Goal: Check status: Check status

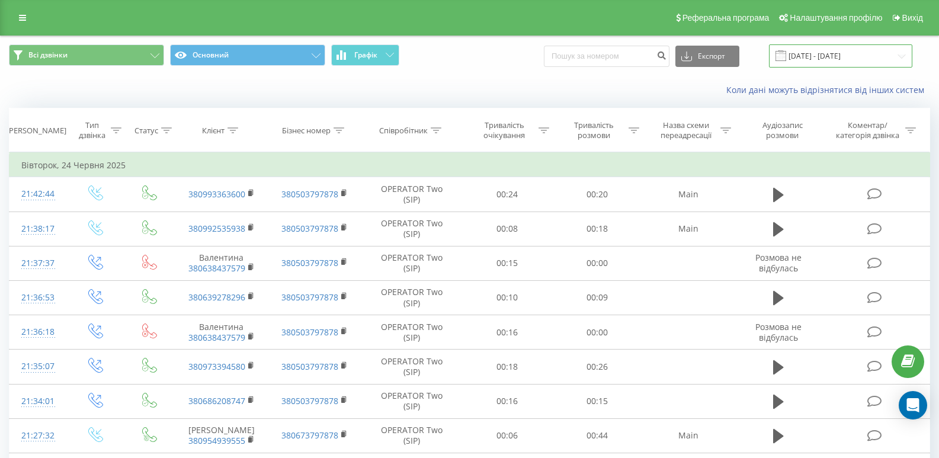
click at [847, 60] on input "[DATE] - [DATE]" at bounding box center [840, 55] width 143 height 23
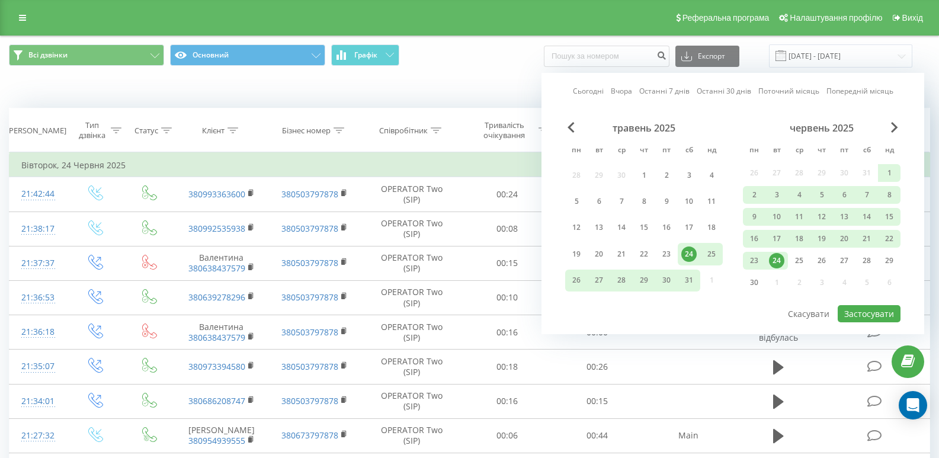
click at [891, 136] on div "червень 2025 пн вт ср чт пт сб нд 26 27 28 29 30 31 1 2 3 4 5 6 7 8 9 10 11 12 …" at bounding box center [822, 209] width 158 height 174
click at [891, 130] on span "Next Month" at bounding box center [894, 127] width 7 height 11
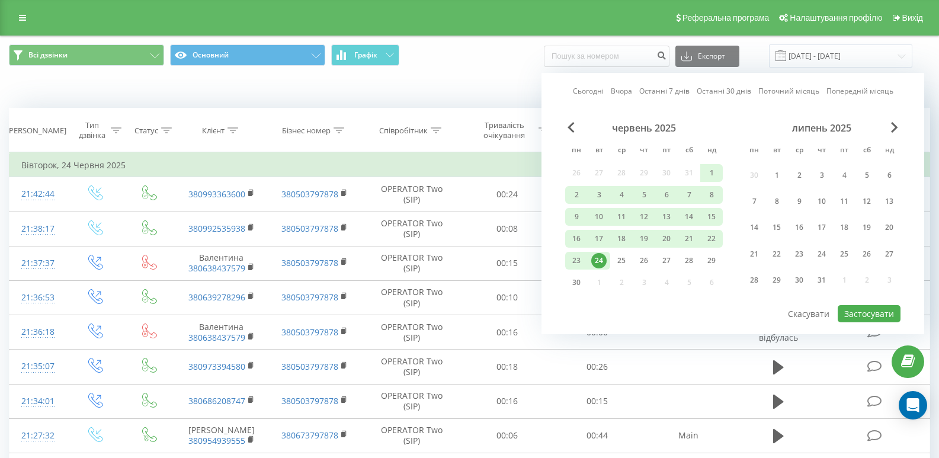
click at [899, 124] on div "липень 2025" at bounding box center [822, 128] width 158 height 12
click at [890, 127] on div "липень 2025" at bounding box center [822, 128] width 158 height 12
click at [895, 126] on span "Next Month" at bounding box center [894, 127] width 7 height 11
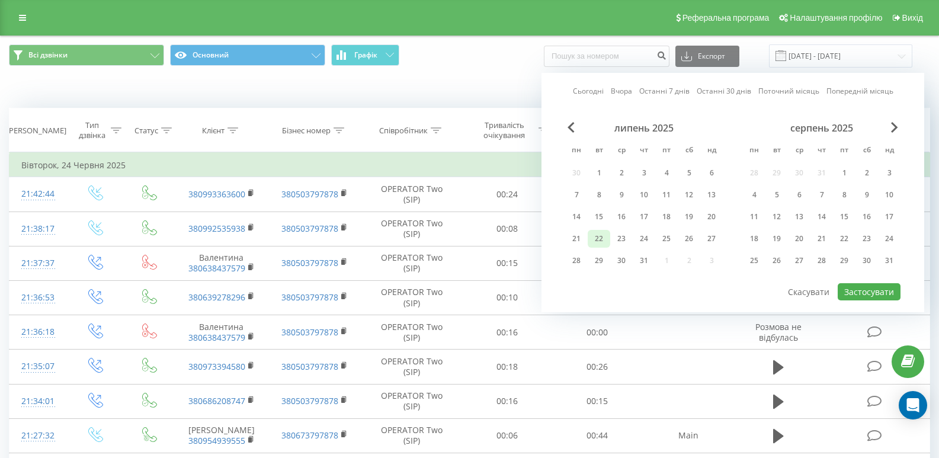
click at [609, 240] on div "22" at bounding box center [599, 239] width 23 height 18
click at [890, 133] on div "серпень 2025" at bounding box center [822, 128] width 158 height 12
click at [893, 129] on span "Next Month" at bounding box center [894, 127] width 7 height 11
click at [746, 238] on div "22" at bounding box center [754, 239] width 23 height 18
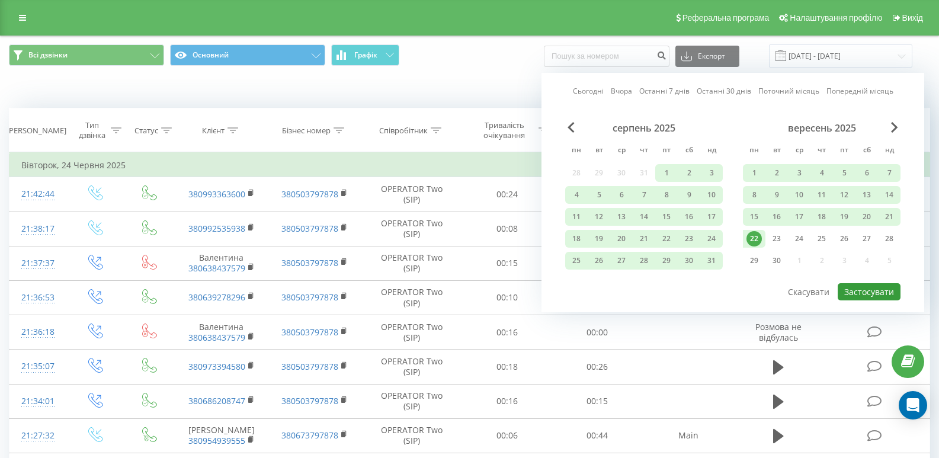
click at [874, 293] on button "Застосувати" at bounding box center [869, 291] width 63 height 17
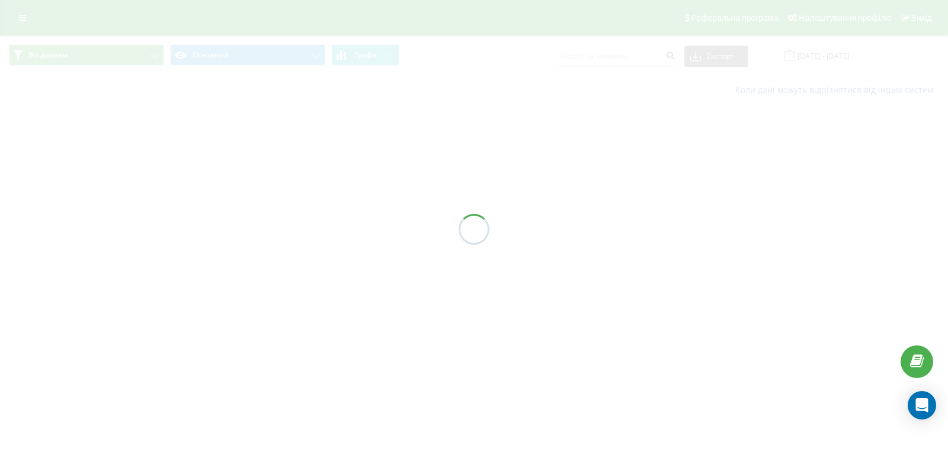
click at [845, 59] on div at bounding box center [474, 229] width 948 height 458
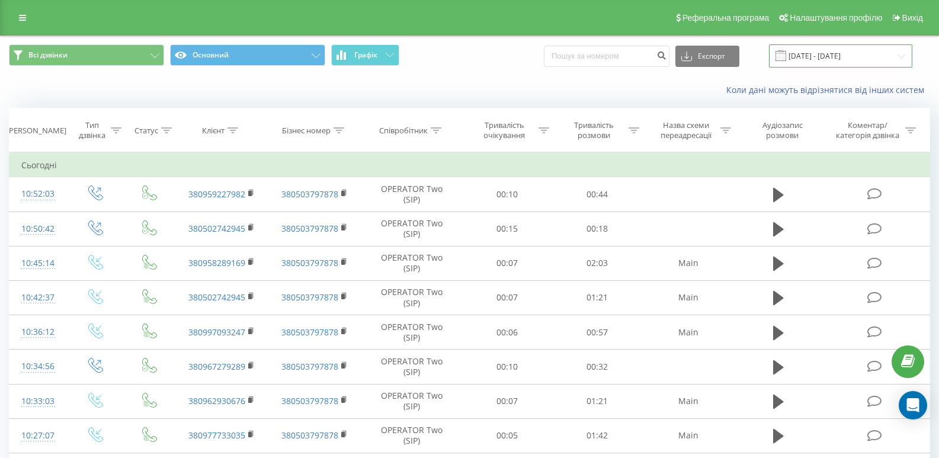
click at [810, 63] on input "[DATE] - [DATE]" at bounding box center [840, 55] width 143 height 23
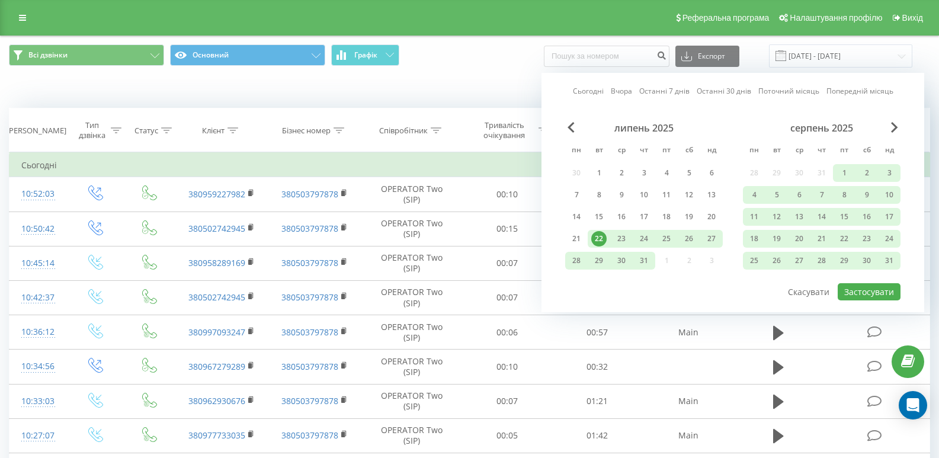
click at [886, 127] on div "серпень 2025" at bounding box center [822, 128] width 158 height 12
click at [902, 129] on div "Сьогодні Вчора Останні 7 днів Останні 30 днів Поточний місяць Попередній місяць…" at bounding box center [732, 192] width 383 height 239
click at [900, 129] on div "Сьогодні Вчора Останні 7 днів Останні 30 днів Поточний місяць Попередній місяць…" at bounding box center [732, 192] width 383 height 239
click at [897, 127] on span "Next Month" at bounding box center [894, 127] width 7 height 11
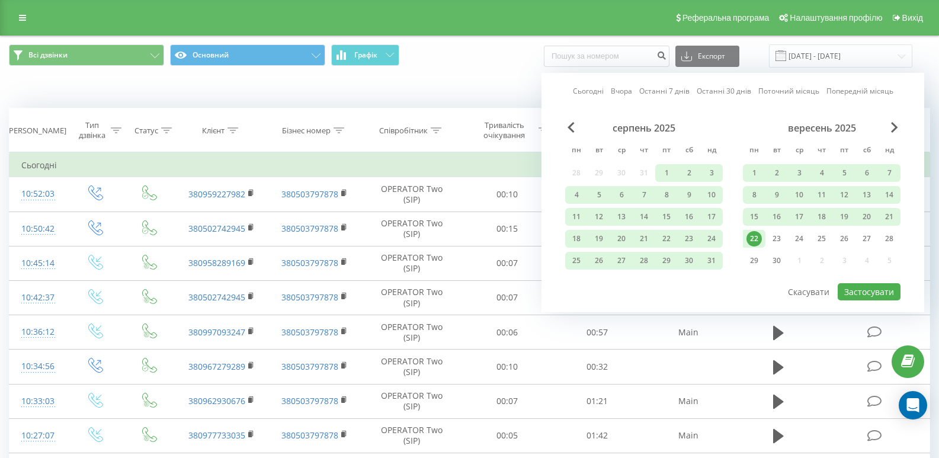
click at [758, 242] on div "22" at bounding box center [753, 238] width 15 height 15
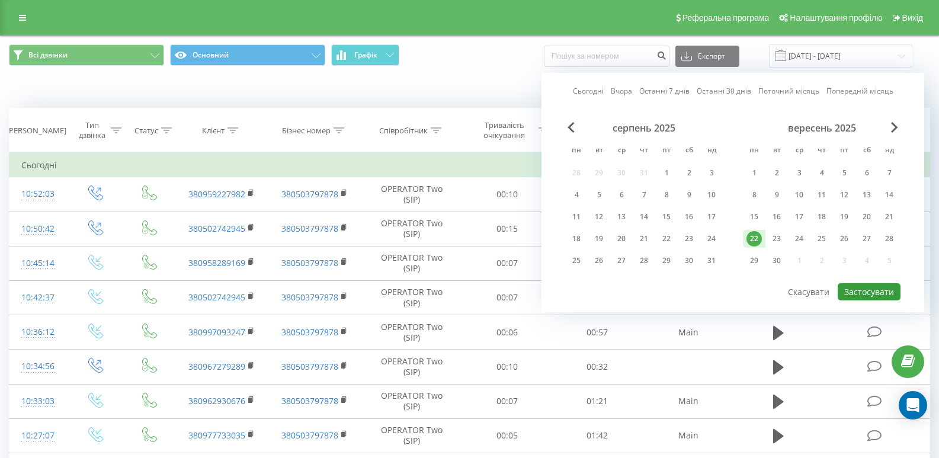
click at [873, 290] on button "Застосувати" at bounding box center [869, 291] width 63 height 17
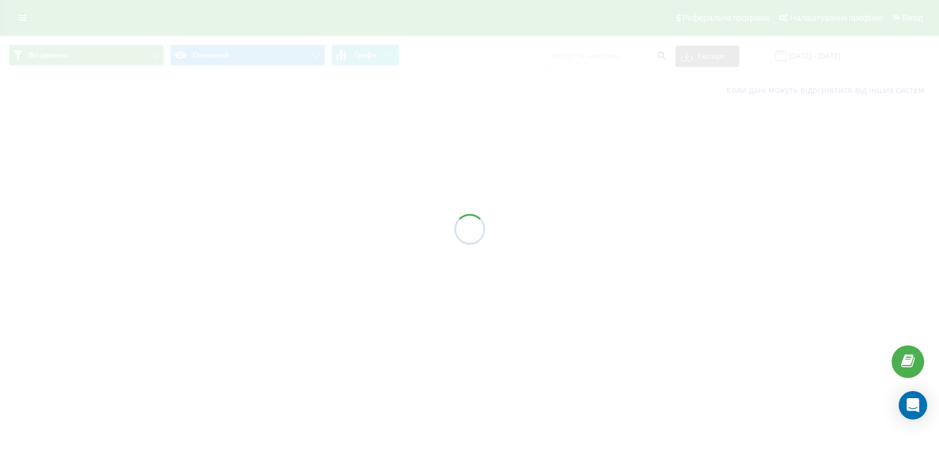
type input "[DATE] - [DATE]"
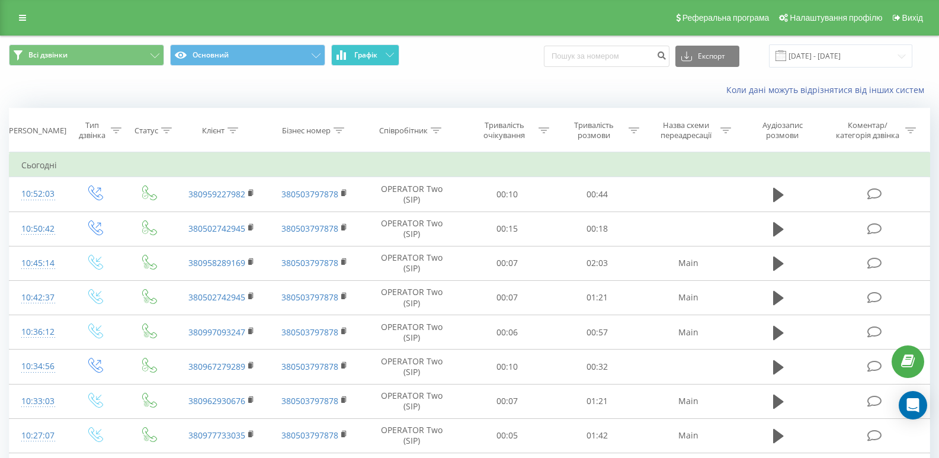
click at [360, 58] on span "Графік" at bounding box center [365, 55] width 23 height 8
